Goal: Task Accomplishment & Management: Use online tool/utility

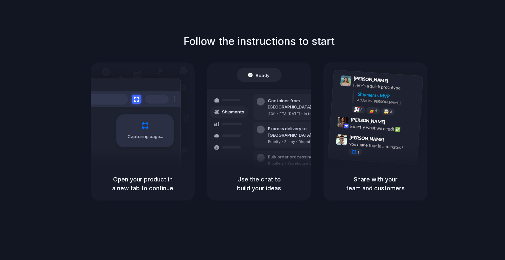
click at [253, 130] on div at bounding box center [253, 130] width 0 height 0
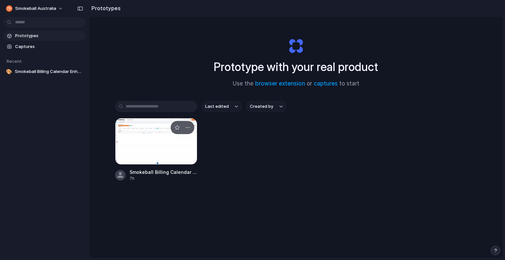
click at [142, 137] on div at bounding box center [156, 141] width 82 height 47
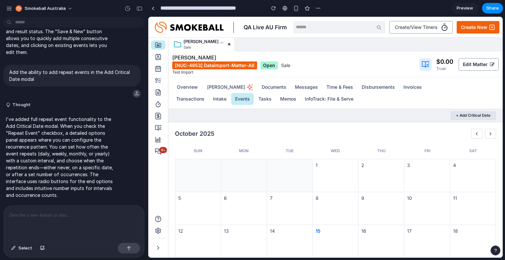
click at [462, 114] on button "+ Add Critical Date" at bounding box center [474, 115] width 46 height 9
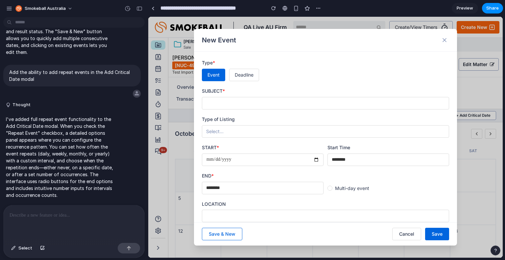
click at [230, 100] on input "text" at bounding box center [325, 103] width 247 height 13
click at [227, 124] on div "Type of Listing Select..." at bounding box center [325, 127] width 247 height 22
click at [228, 128] on button "Select..." at bounding box center [325, 131] width 247 height 13
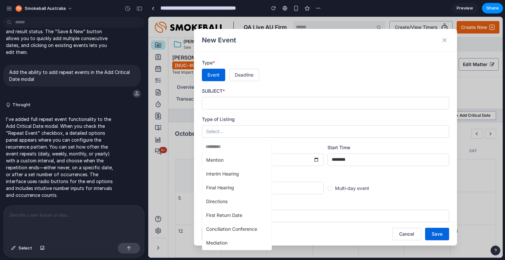
click at [272, 81] on div "Mention Interim Hearing Final Hearing Directions First Return Date Conciliation…" at bounding box center [325, 137] width 355 height 241
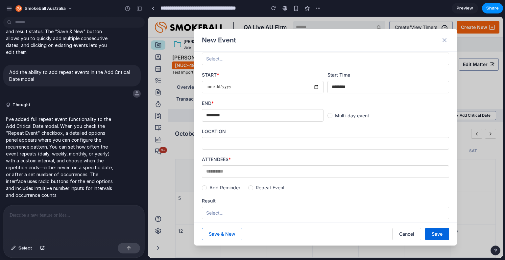
scroll to position [127, 0]
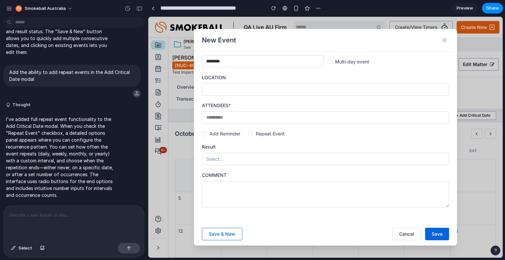
click at [39, 218] on div at bounding box center [74, 223] width 141 height 35
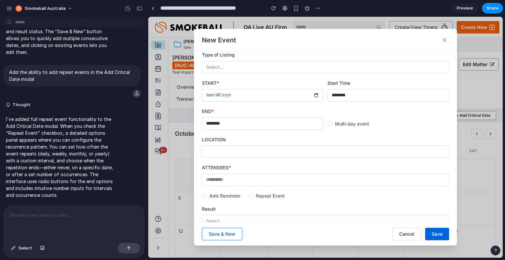
scroll to position [66, 0]
click at [253, 193] on div "Repeat Event" at bounding box center [266, 195] width 37 height 7
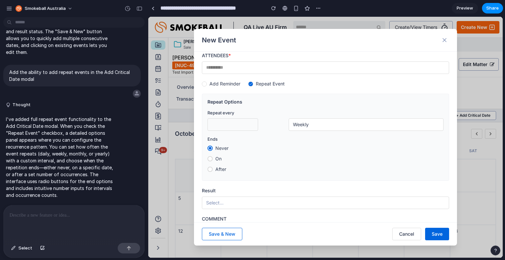
scroll to position [197, 0]
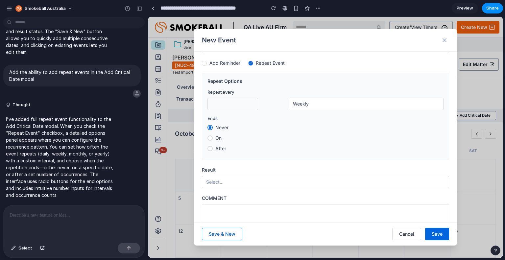
click at [238, 181] on button "Select..." at bounding box center [325, 182] width 247 height 13
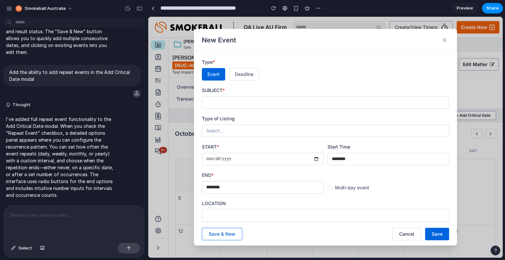
scroll to position [0, 0]
click at [446, 39] on icon at bounding box center [444, 40] width 3 height 3
